Goal: Find specific page/section: Find specific page/section

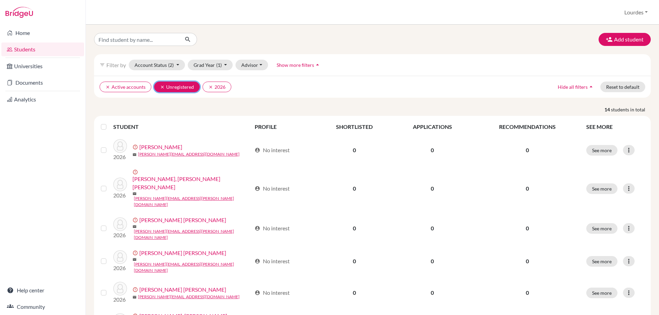
click at [160, 87] on icon "clear" at bounding box center [162, 87] width 5 height 5
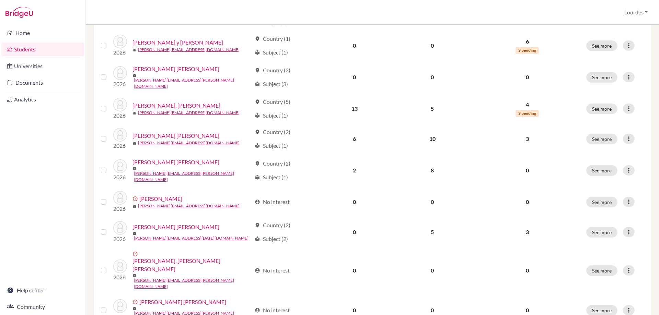
scroll to position [230, 0]
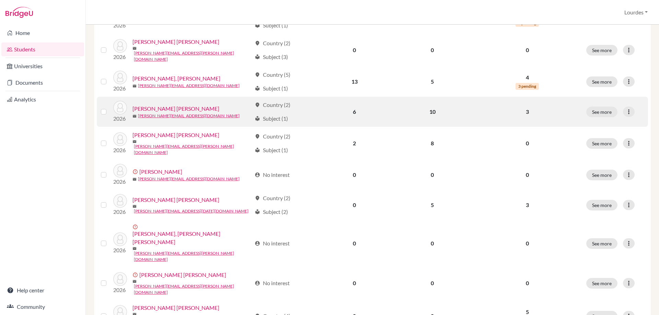
scroll to position [240, 0]
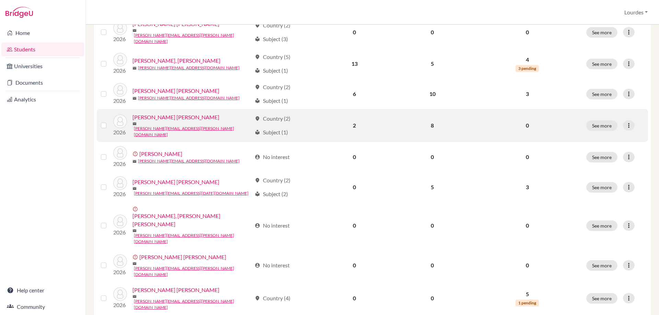
click at [174, 116] on link "[PERSON_NAME] [PERSON_NAME]" at bounding box center [175, 117] width 87 height 8
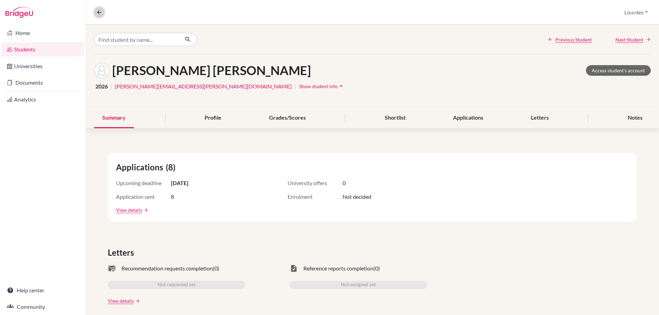
click at [96, 10] on icon at bounding box center [99, 12] width 6 height 6
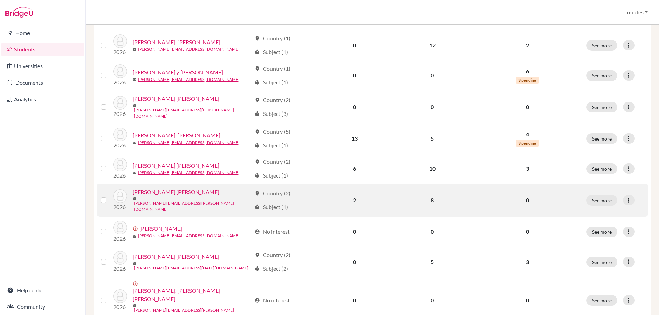
scroll to position [172, 0]
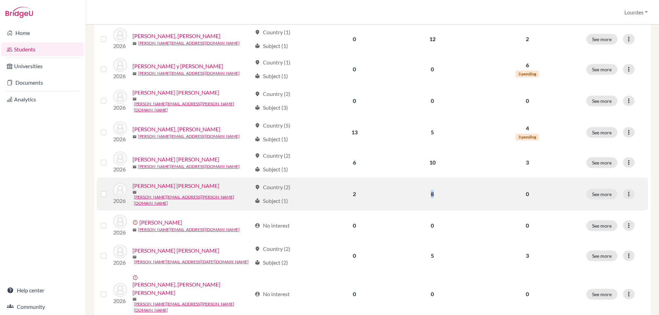
drag, startPoint x: 429, startPoint y: 190, endPoint x: 432, endPoint y: 188, distance: 3.8
click at [432, 188] on td "8" at bounding box center [432, 194] width 80 height 33
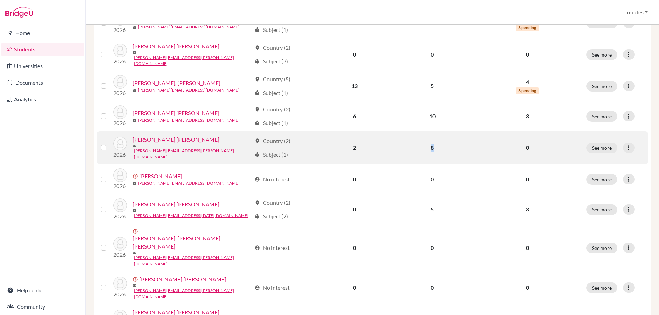
scroll to position [206, 0]
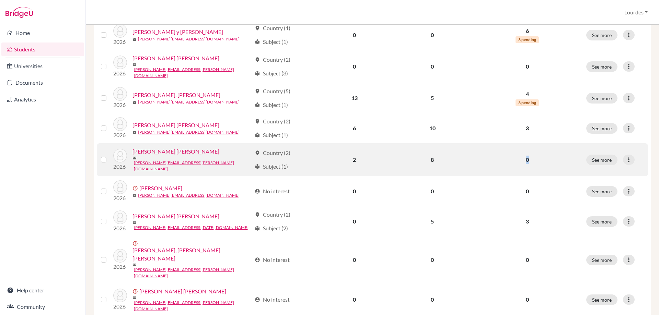
drag, startPoint x: 525, startPoint y: 155, endPoint x: 519, endPoint y: 156, distance: 5.2
click at [519, 156] on p "0" at bounding box center [527, 160] width 101 height 8
click at [597, 155] on button "See more" at bounding box center [601, 160] width 31 height 11
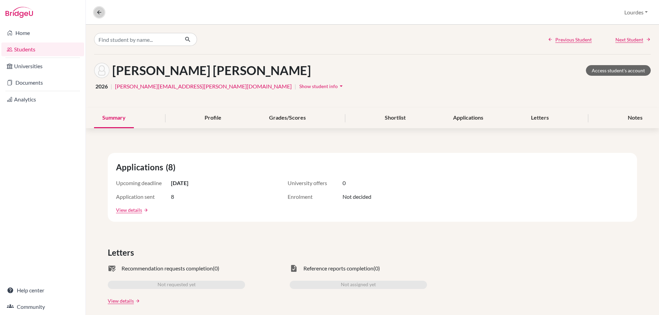
click at [99, 11] on icon at bounding box center [99, 12] width 6 height 6
